Goal: Navigation & Orientation: Find specific page/section

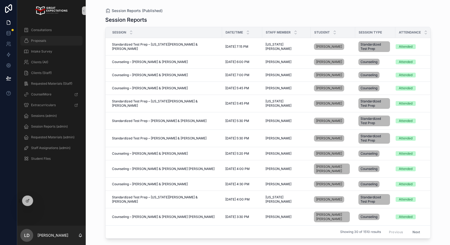
click at [48, 43] on div "Proposals" at bounding box center [52, 40] width 56 height 9
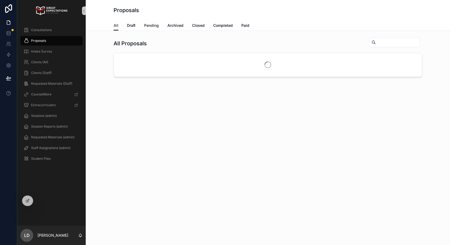
click at [155, 27] on span "Pending" at bounding box center [151, 25] width 15 height 5
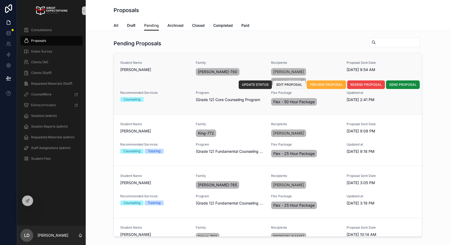
click at [293, 84] on span "EDIT PROPOSAL" at bounding box center [289, 84] width 26 height 4
click at [290, 85] on span "EDIT PROPOSAL" at bounding box center [289, 84] width 26 height 4
click at [286, 84] on span "EDIT PROPOSAL" at bounding box center [289, 84] width 26 height 4
click at [42, 201] on div at bounding box center [39, 200] width 9 height 9
click at [39, 200] on icon at bounding box center [39, 200] width 4 height 4
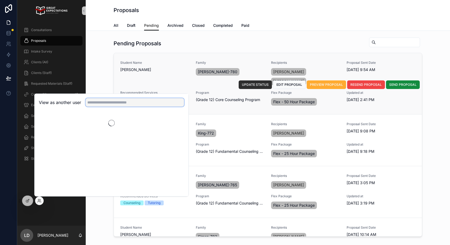
click at [120, 98] on input "text" at bounding box center [134, 102] width 98 height 9
type input "*"
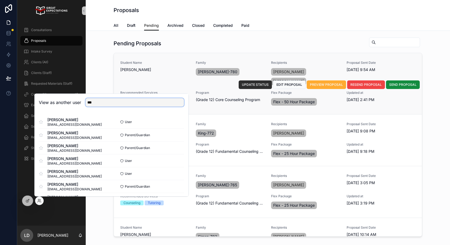
drag, startPoint x: 102, startPoint y: 101, endPoint x: 63, endPoint y: 96, distance: 39.7
click at [63, 96] on div "View as another user ***" at bounding box center [112, 102] width 154 height 17
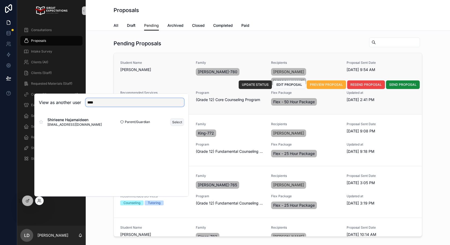
type input "****"
click at [175, 122] on button "Select" at bounding box center [177, 122] width 14 height 8
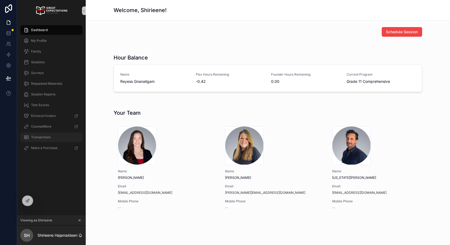
click at [43, 139] on span "Transactions" at bounding box center [41, 137] width 20 height 4
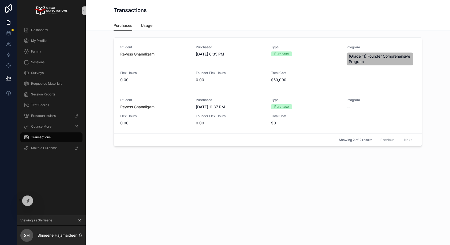
click at [146, 26] on span "Usage" at bounding box center [147, 25] width 12 height 5
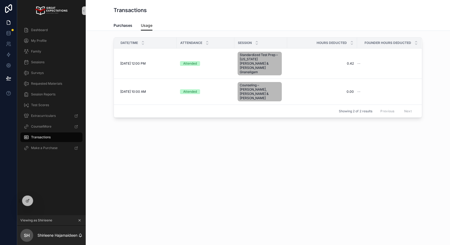
click at [187, 120] on div "Date/Time Attendance Session Hours Deducted Founder Hours Deducted 9/2/2025 12:…" at bounding box center [268, 93] width 364 height 125
click at [59, 32] on div "Dashboard" at bounding box center [52, 30] width 56 height 9
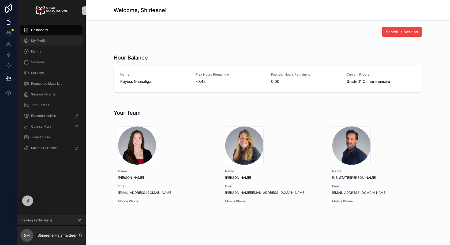
click at [44, 42] on span "My Profile" at bounding box center [39, 41] width 16 height 4
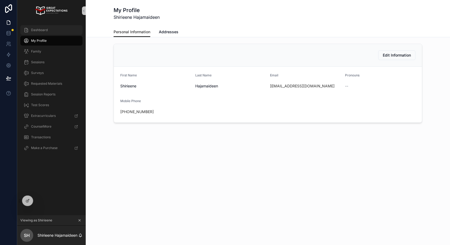
click at [45, 26] on div "Dashboard" at bounding box center [52, 30] width 56 height 9
